Goal: Transaction & Acquisition: Purchase product/service

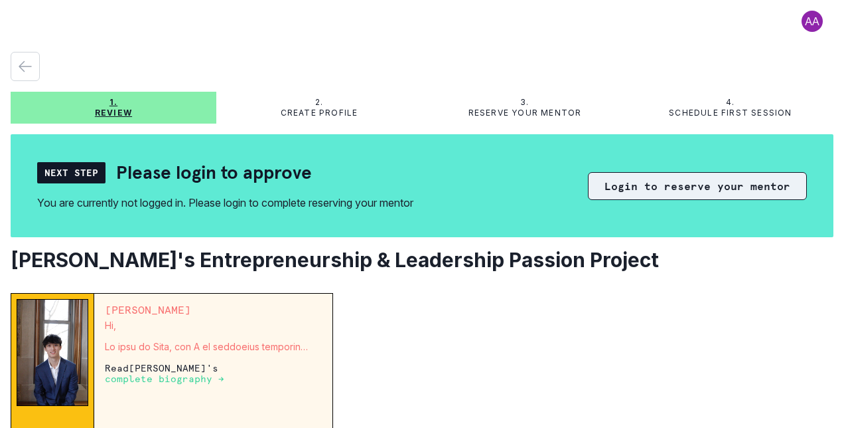
click at [647, 187] on button "Login to reserve your mentor" at bounding box center [697, 186] width 219 height 28
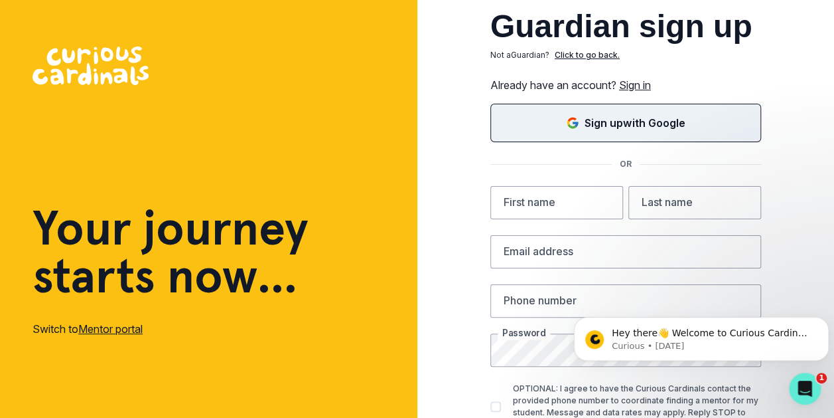
click at [613, 126] on p "Sign up with Google" at bounding box center [635, 123] width 100 height 16
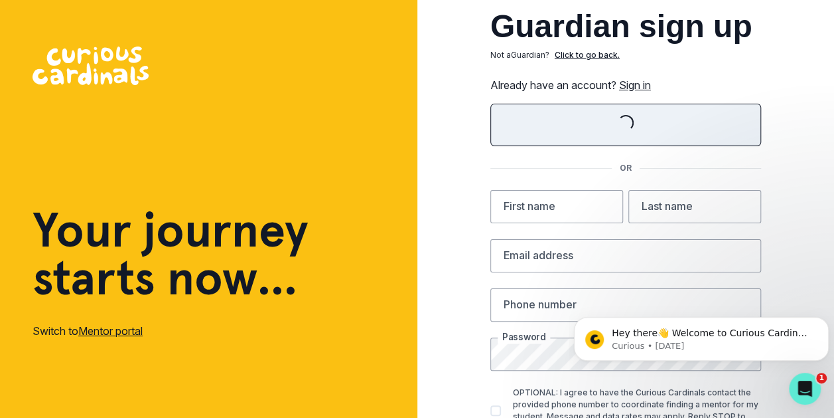
click at [791, 184] on div "Guardian sign up Not a Guardian ? Click to go back. Already have an account? Si…" at bounding box center [627, 261] width 418 height 522
click at [580, 212] on input "text" at bounding box center [557, 206] width 133 height 33
type input "S"
type input "Suma"
type input "K"
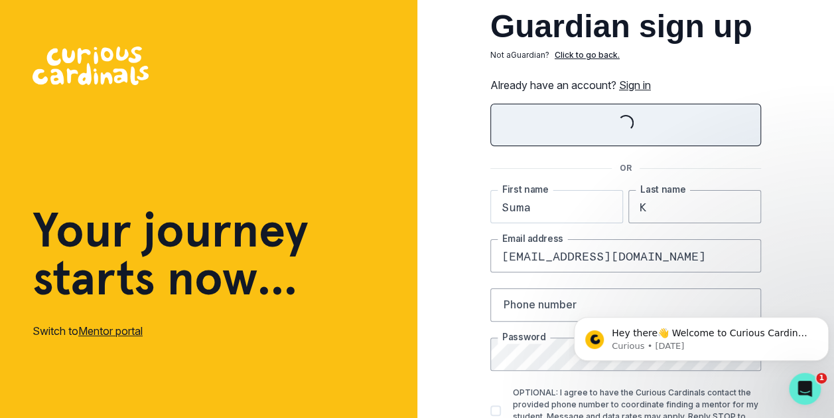
type input "[EMAIL_ADDRESS][DOMAIN_NAME]"
type input "4085078088"
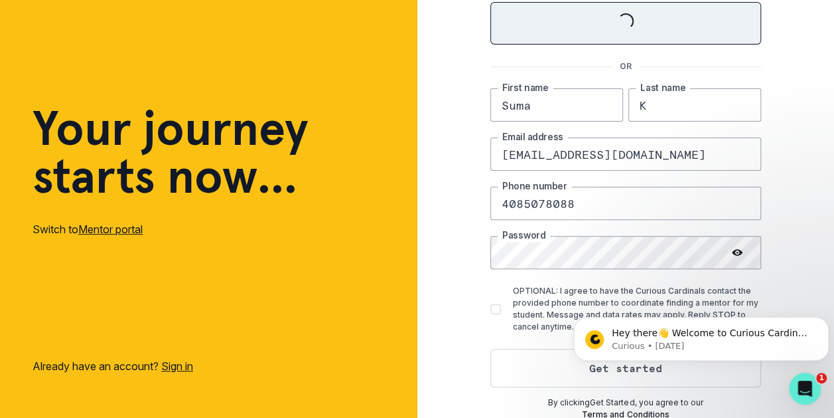
scroll to position [102, 0]
click at [606, 366] on body "Hey there👋 Welcome to Curious Cardinals 🙌 Take a look around! If you have any q…" at bounding box center [701, 335] width 255 height 82
click at [612, 373] on body "Hey there👋 Welcome to Curious Cardinals 🙌 Take a look around! If you have any q…" at bounding box center [701, 335] width 255 height 82
click at [501, 308] on span at bounding box center [496, 308] width 11 height 11
click at [491, 308] on input "OPTIONAL: I agree to have the Curious Cardinals contact the provided phone numb…" at bounding box center [490, 308] width 1 height 1
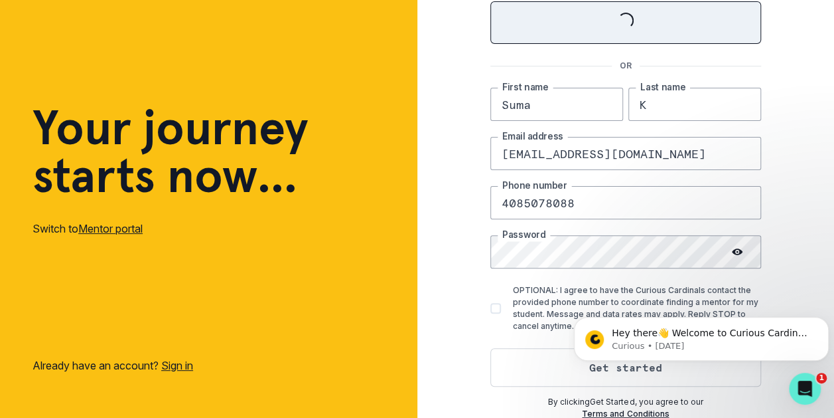
checkbox input "true"
click at [602, 372] on body "Hey there👋 Welcome to Curious Cardinals 🙌 Take a look around! If you have any q…" at bounding box center [701, 335] width 255 height 82
click at [678, 392] on div "By clicking Get Started , you agree to our Terms and Conditions" at bounding box center [626, 404] width 271 height 31
click at [739, 343] on p "Curious • [DATE]" at bounding box center [712, 346] width 200 height 12
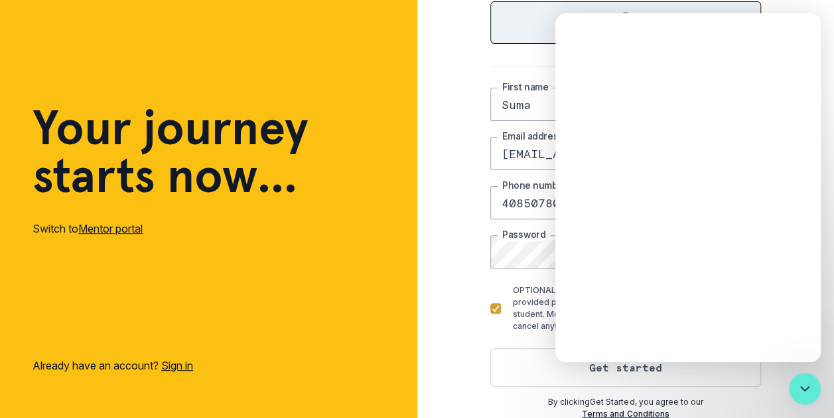
scroll to position [0, 0]
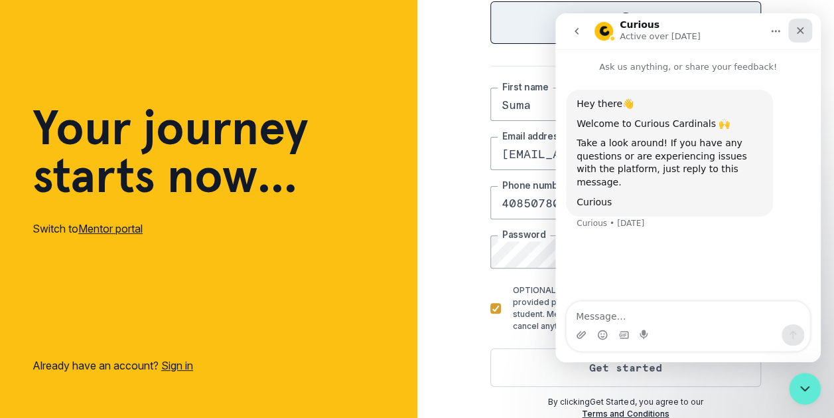
click at [798, 29] on icon "Close" at bounding box center [800, 30] width 11 height 11
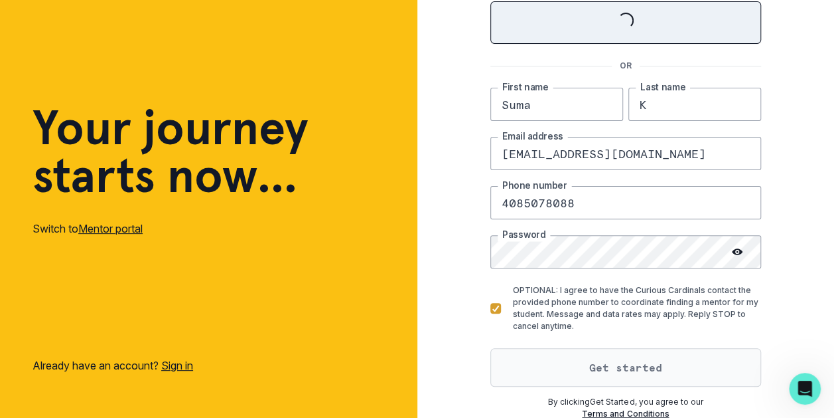
click at [617, 365] on button "Get started" at bounding box center [626, 367] width 271 height 39
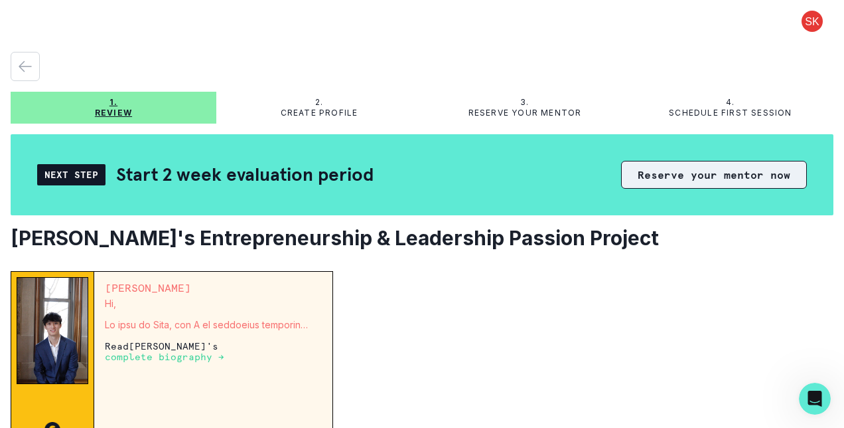
click at [733, 174] on button "Reserve your mentor now" at bounding box center [714, 175] width 186 height 28
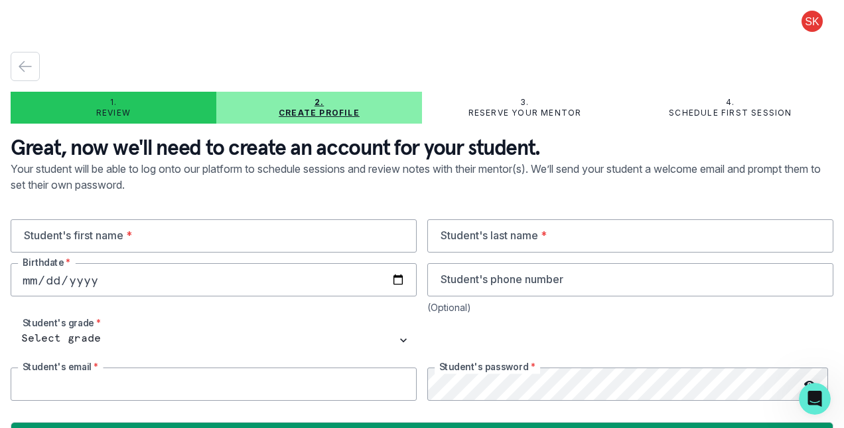
type input "[EMAIL_ADDRESS][DOMAIN_NAME]"
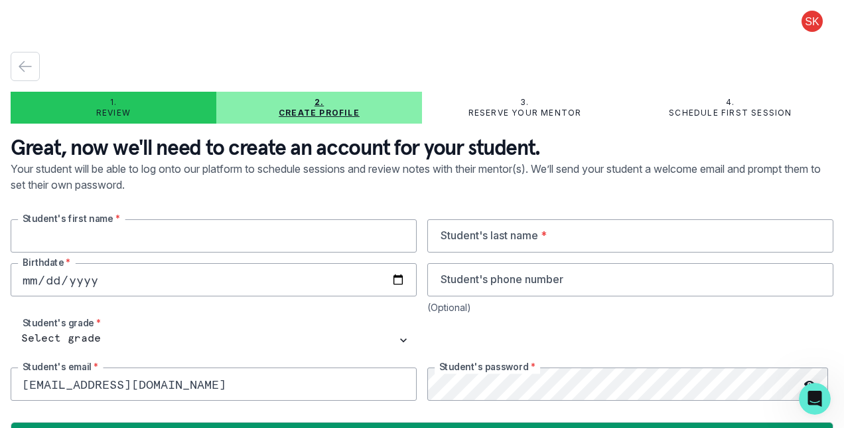
click at [72, 242] on input "text" at bounding box center [214, 235] width 406 height 33
type input "[PERSON_NAME]"
type input "Kora"
type input "[DATE]"
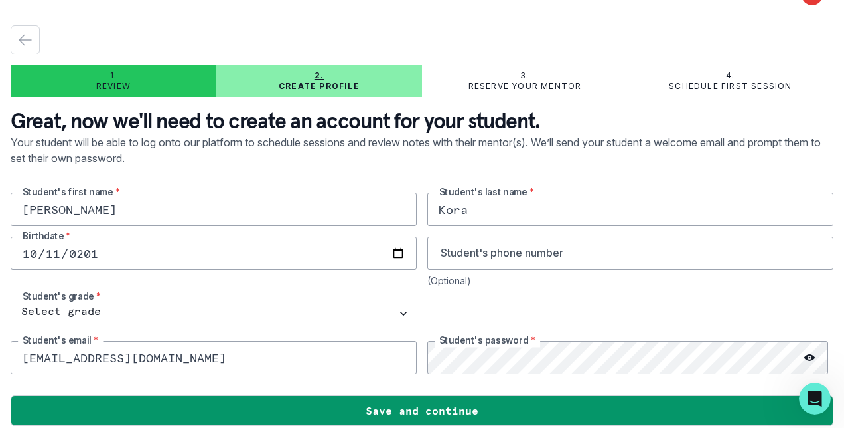
scroll to position [39, 0]
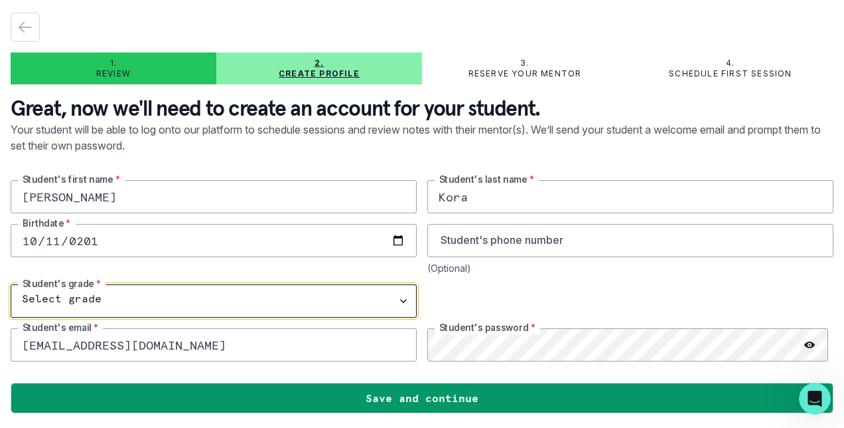
click at [89, 303] on select "Select grade 1st Grade 2nd Grade 3rd Grade 4th Grade 5th Grade 6th Grade 7th Gr…" at bounding box center [214, 300] width 406 height 33
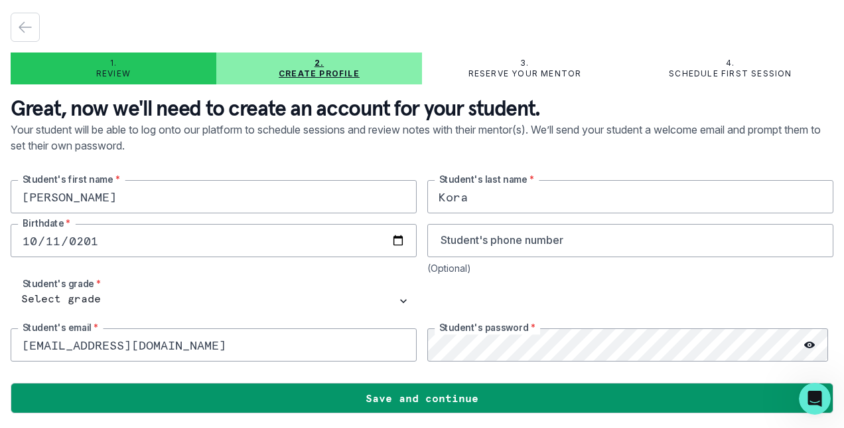
click at [451, 206] on input "Kora" at bounding box center [631, 196] width 406 height 33
type input "su"
click at [124, 195] on input "[PERSON_NAME]" at bounding box center [214, 196] width 406 height 33
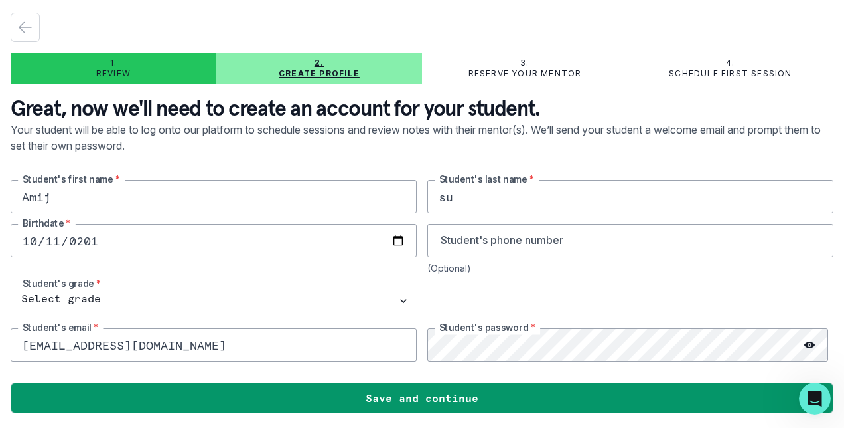
type input "Amij"
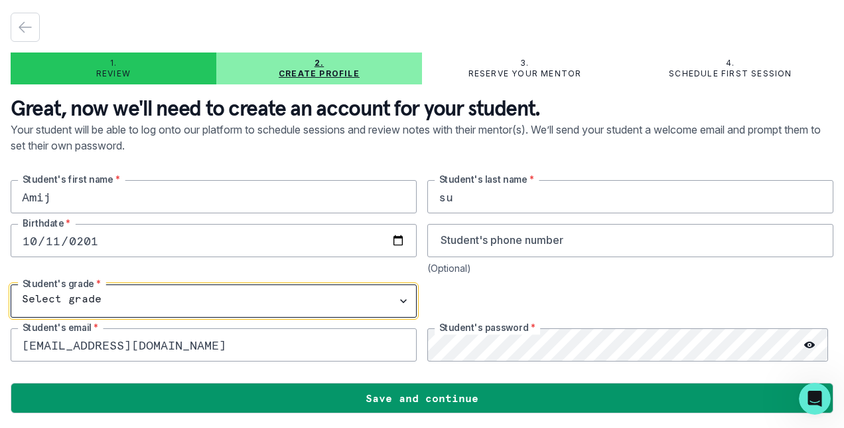
click at [142, 307] on select "Select grade 1st Grade 2nd Grade 3rd Grade 4th Grade 5th Grade 6th Grade 7th Gr…" at bounding box center [214, 300] width 406 height 33
select select "7th Grade"
click at [11, 284] on select "Select grade 1st Grade 2nd Grade 3rd Grade 4th Grade 5th Grade 6th Grade 7th Gr…" at bounding box center [214, 300] width 406 height 33
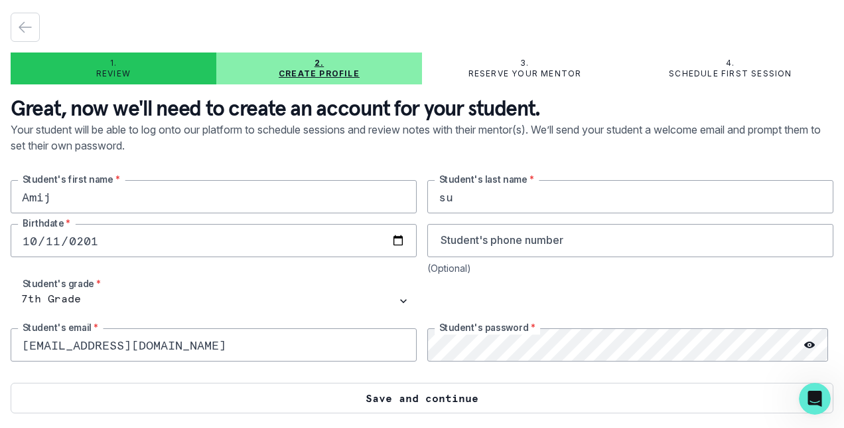
click at [448, 410] on button "Save and continue" at bounding box center [422, 397] width 823 height 31
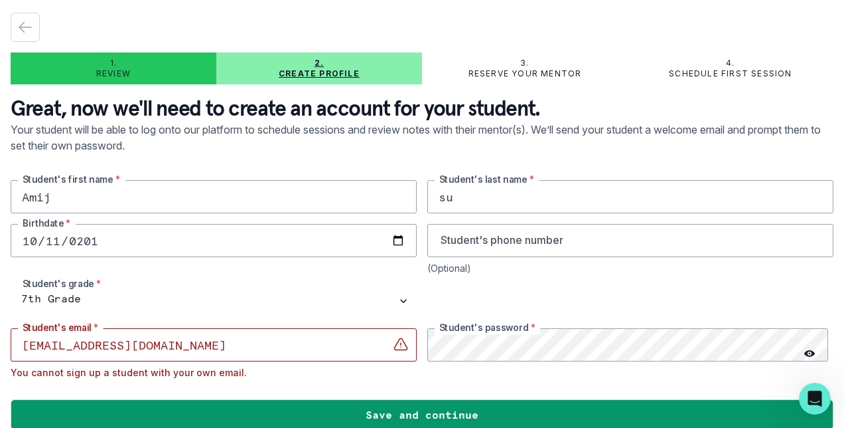
click at [275, 351] on input "[EMAIL_ADDRESS][DOMAIN_NAME]" at bounding box center [214, 344] width 406 height 33
click at [296, 374] on div "You cannot sign up a student with your own email." at bounding box center [214, 371] width 406 height 11
click at [244, 354] on input "[EMAIL_ADDRESS][DOMAIN_NAME]" at bounding box center [214, 344] width 406 height 33
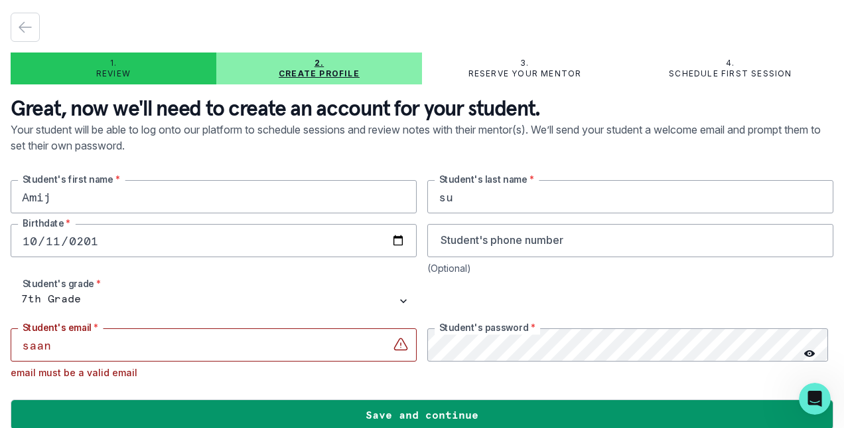
type input "[EMAIL_ADDRESS][DOMAIN_NAME]"
type input "4085078088"
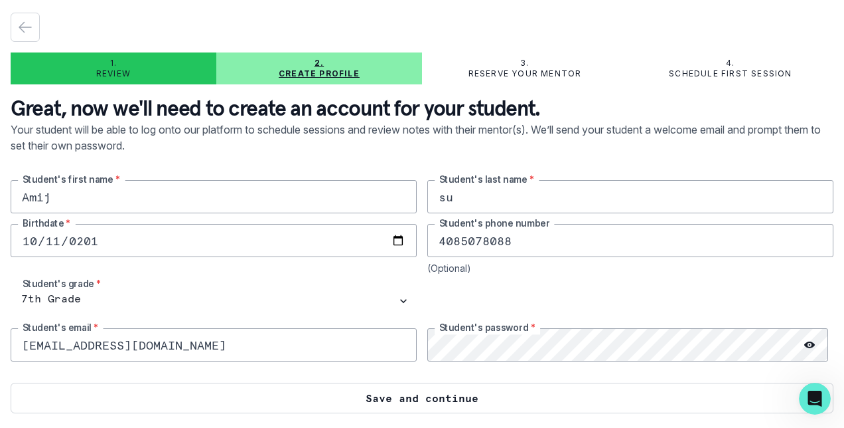
click at [450, 394] on button "Save and continue" at bounding box center [422, 397] width 823 height 31
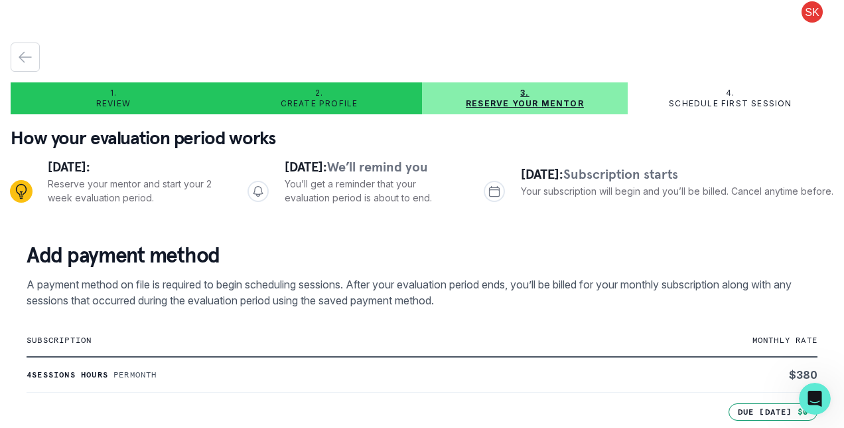
scroll to position [0, 0]
